Goal: Task Accomplishment & Management: Manage account settings

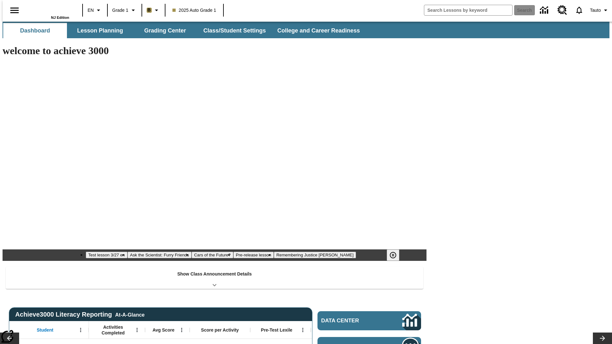
type input "-1"
click at [232, 31] on button "Class/Student Settings" at bounding box center [234, 30] width 73 height 15
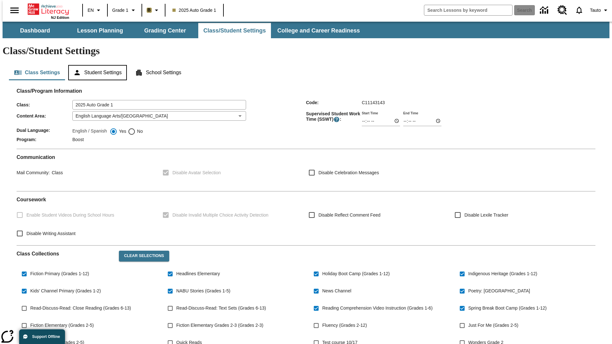
click at [96, 65] on button "Student Settings" at bounding box center [97, 72] width 58 height 15
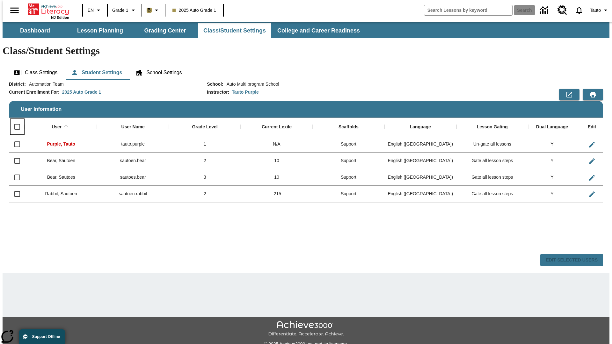
click at [14, 120] on input "Select all rows" at bounding box center [17, 126] width 13 height 13
checkbox input "true"
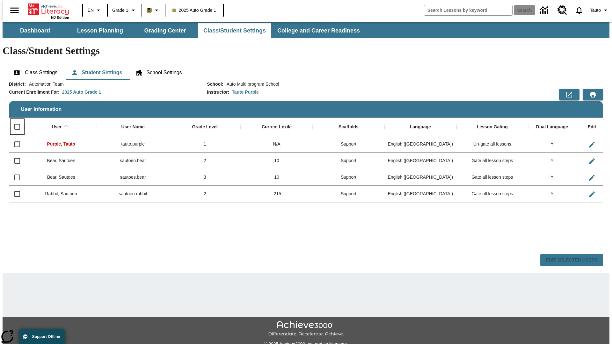
checkbox input "true"
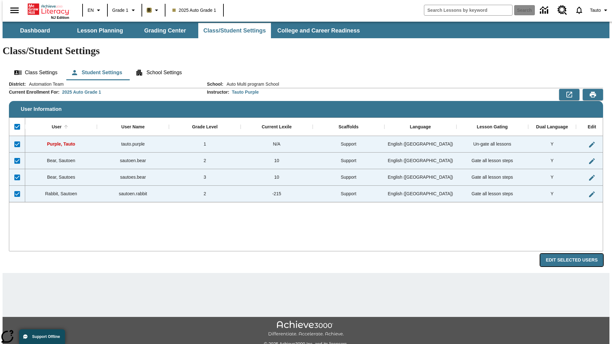
click at [577, 254] on button "Edit Selected Users" at bounding box center [572, 260] width 63 height 12
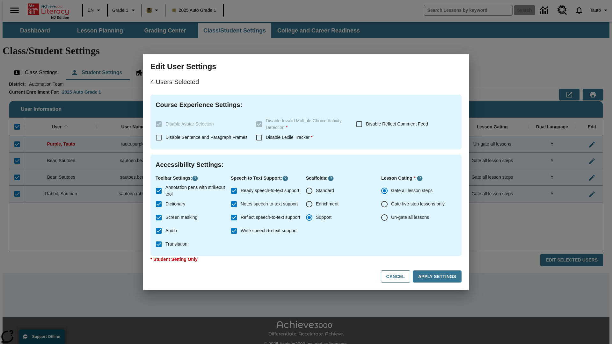
click at [309, 204] on input "Enrichment" at bounding box center [309, 204] width 13 height 13
click at [399, 277] on button "Cancel" at bounding box center [395, 277] width 29 height 12
radio input "false"
radio input "true"
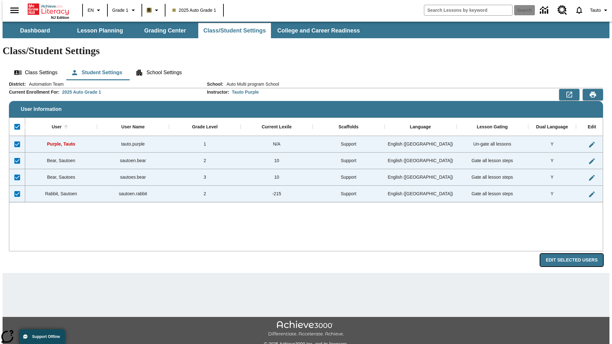
click at [577, 254] on button "Edit Selected Users" at bounding box center [572, 260] width 63 height 12
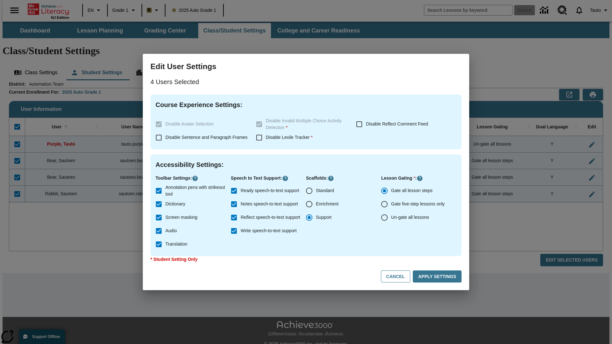
click at [309, 204] on input "Enrichment" at bounding box center [309, 204] width 13 height 13
radio input "true"
click at [439, 277] on button "Apply Settings" at bounding box center [437, 277] width 49 height 12
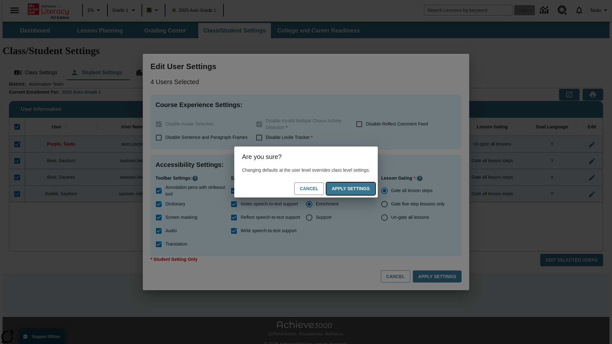
click at [357, 189] on button "Apply Settings" at bounding box center [351, 189] width 49 height 12
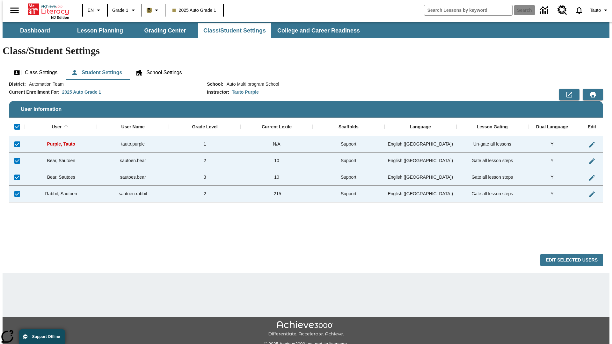
checkbox input "false"
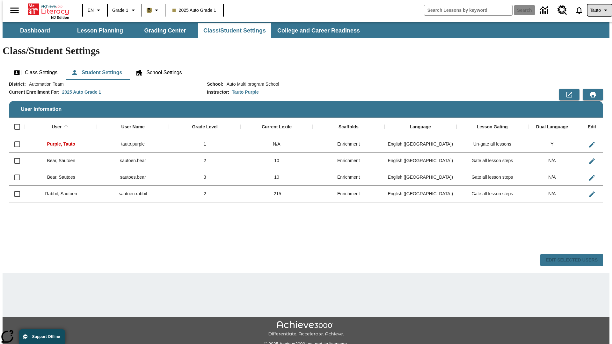
click at [597, 10] on span "Tauto" at bounding box center [595, 10] width 11 height 7
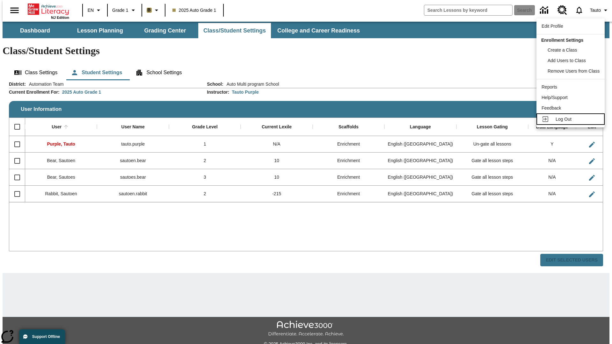
click at [572, 119] on span "Log Out" at bounding box center [564, 119] width 16 height 5
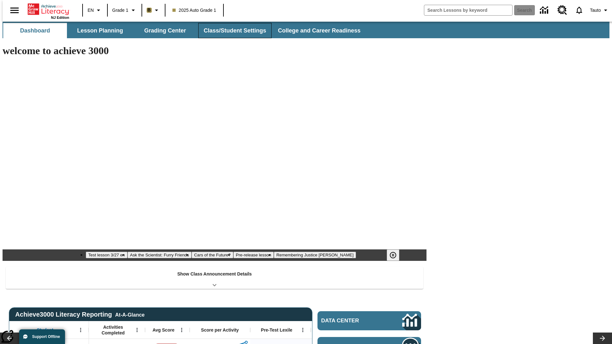
click at [232, 31] on button "Class/Student Settings" at bounding box center [234, 30] width 73 height 15
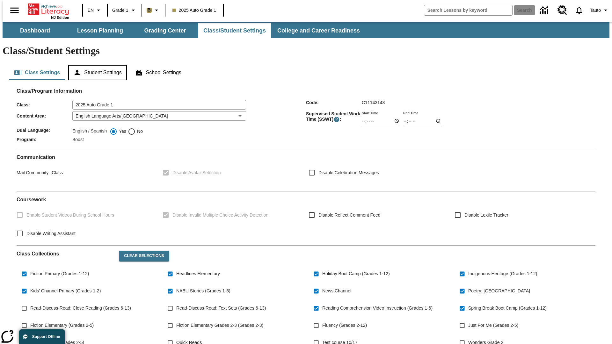
click at [96, 65] on button "Student Settings" at bounding box center [97, 72] width 58 height 15
